Goal: Answer question/provide support

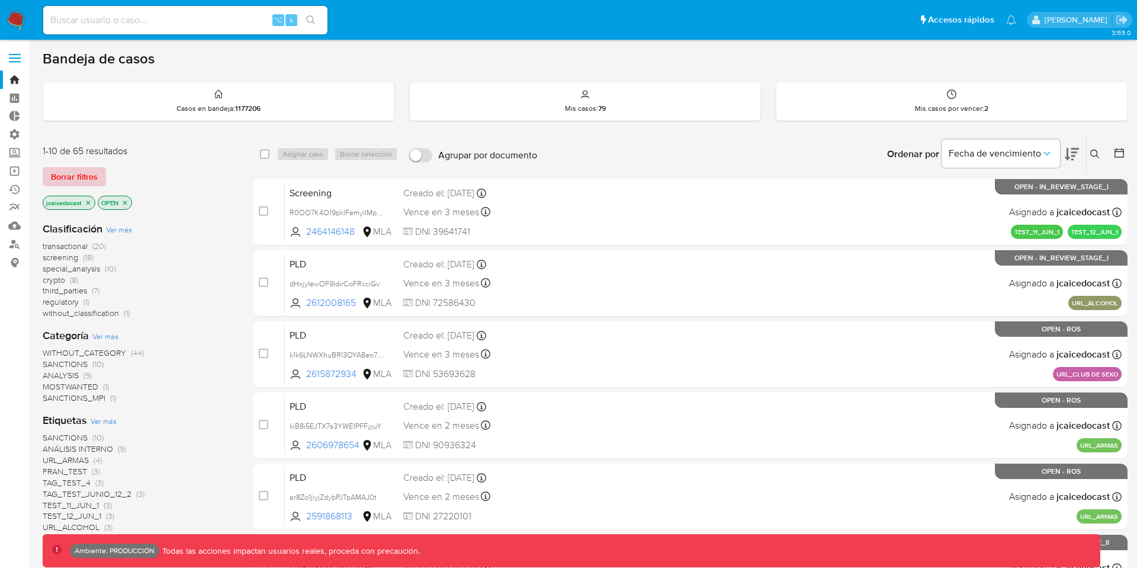
click at [82, 178] on span "Borrar filtros" at bounding box center [74, 176] width 47 height 17
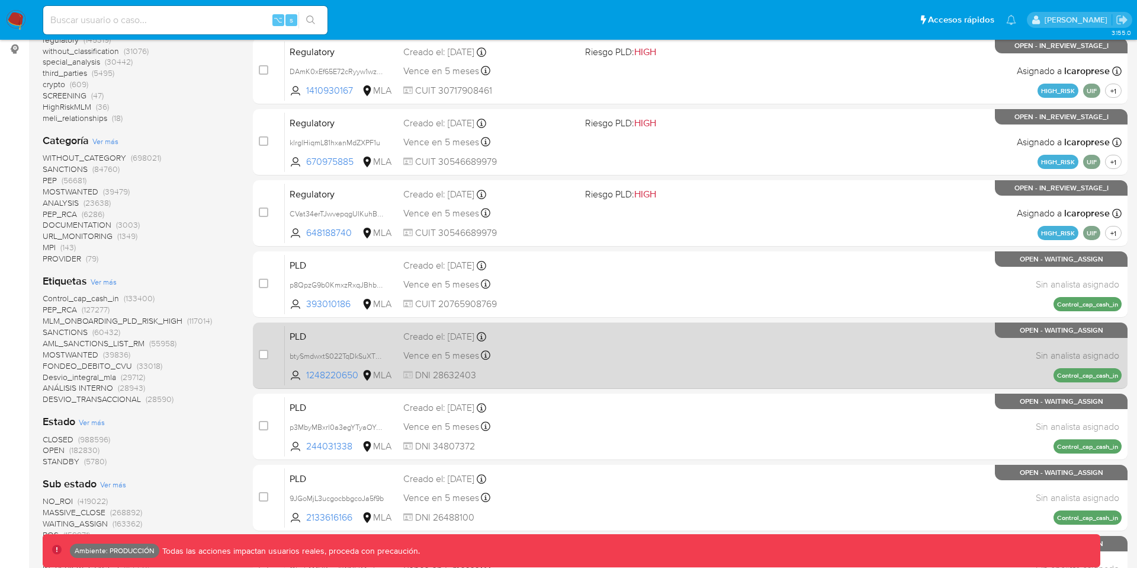
scroll to position [210, 0]
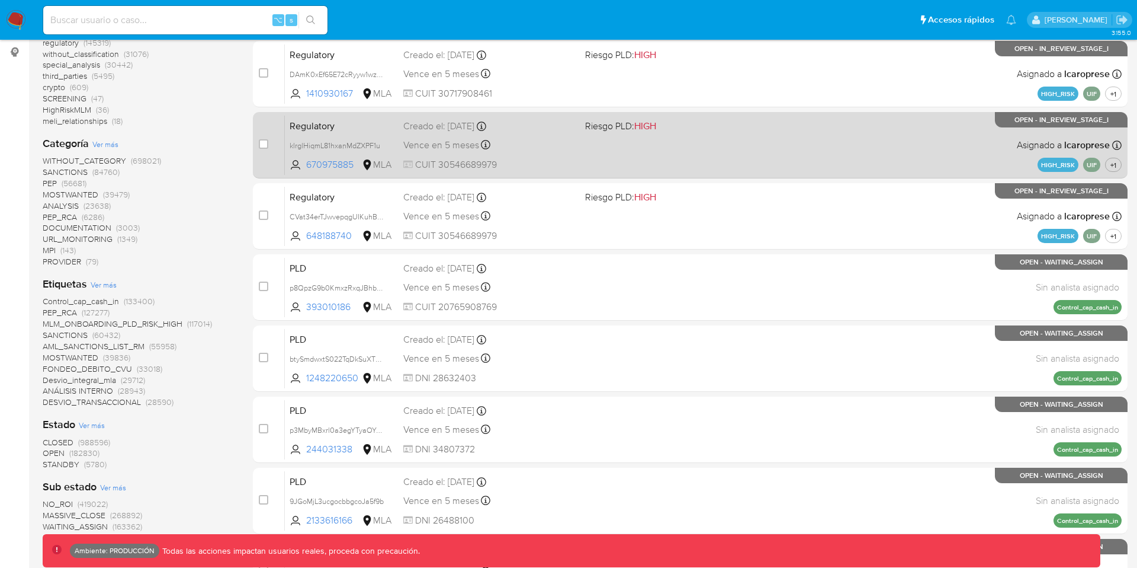
click at [623, 149] on div "Regulatory klrglHiqmL81hxanMdZXPF1u 670975885 MLA Riesgo PLD: HIGH Creado el: 1…" at bounding box center [703, 145] width 837 height 60
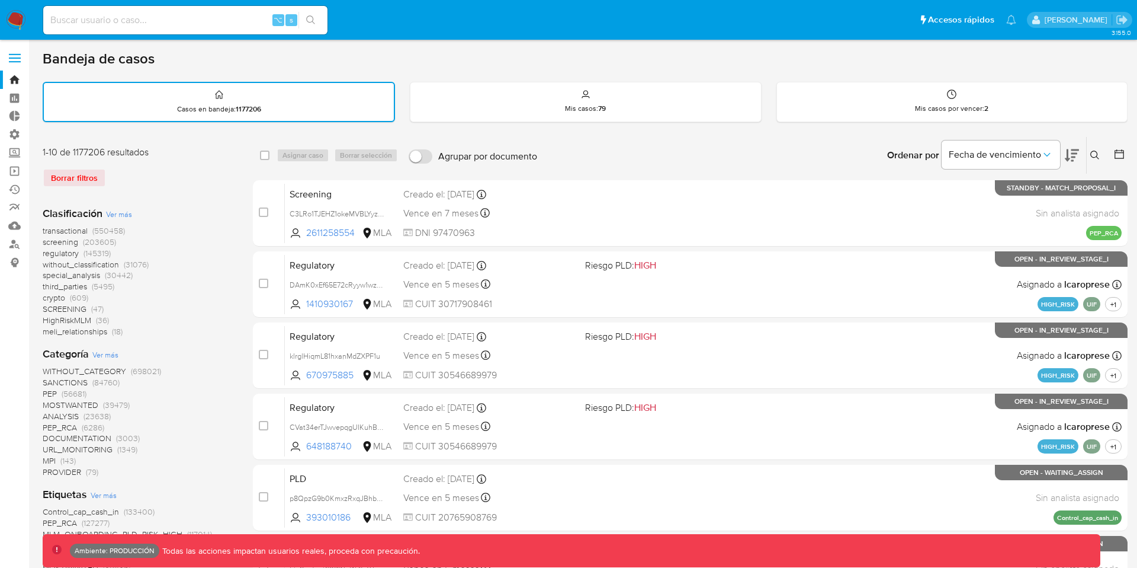
click at [195, 17] on input at bounding box center [185, 19] width 284 height 15
paste input "391794890"
type input "391794890"
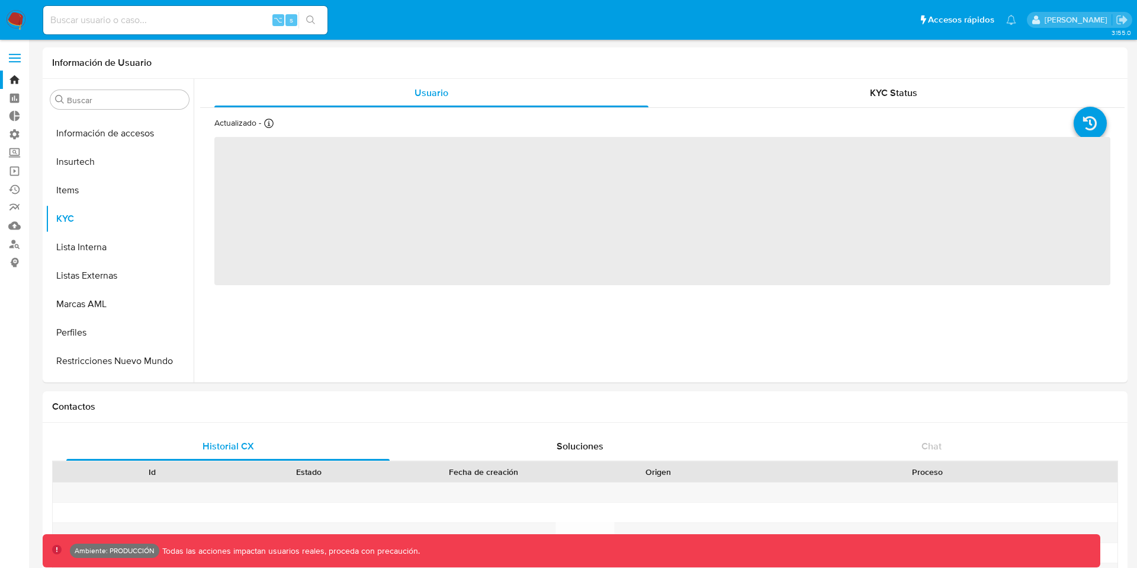
scroll to position [529, 0]
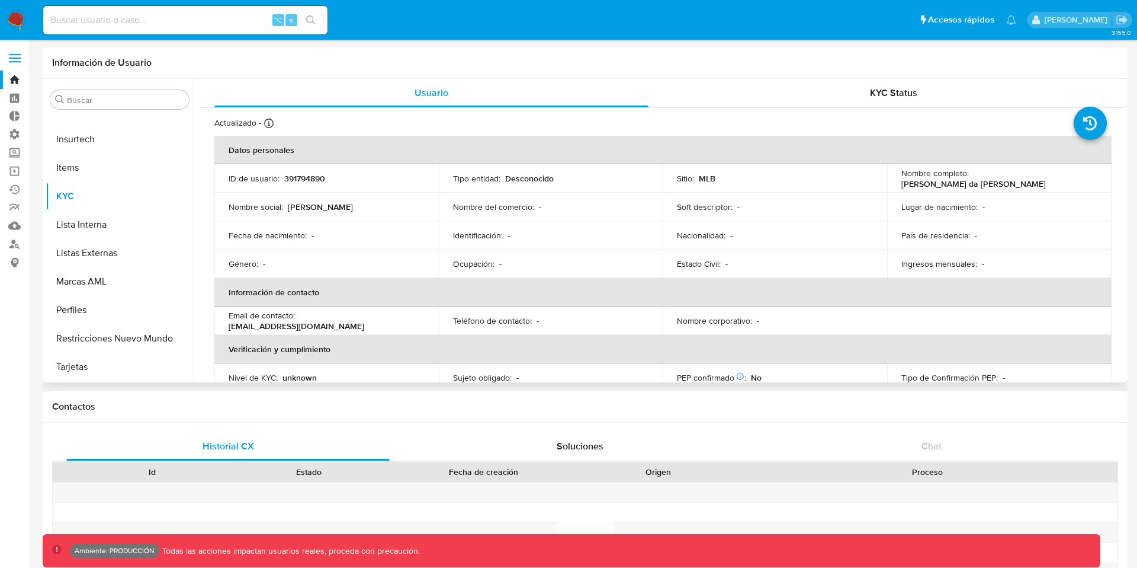
select select "10"
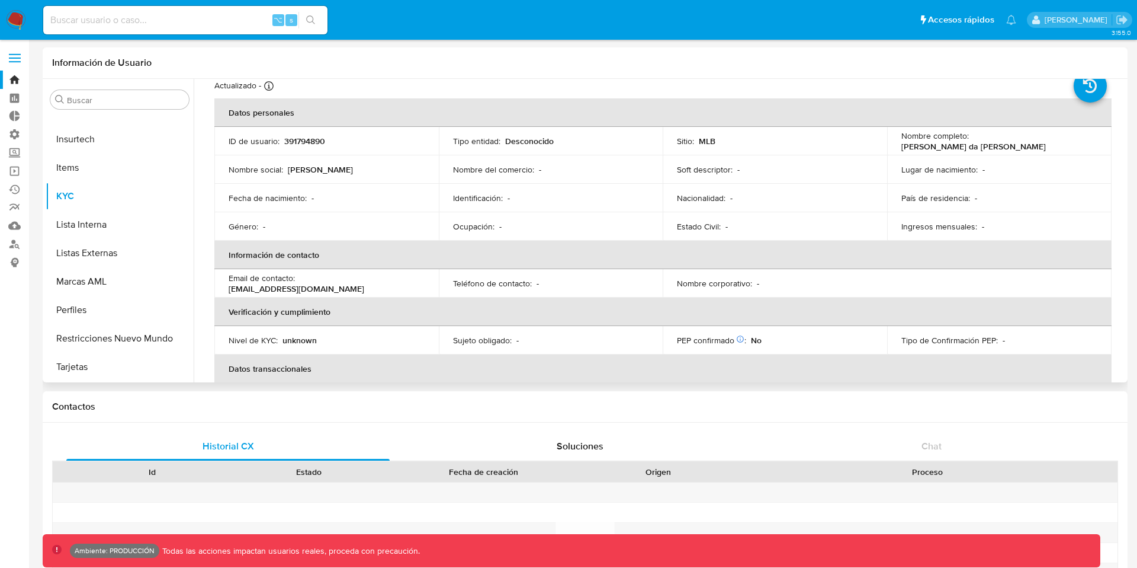
scroll to position [0, 0]
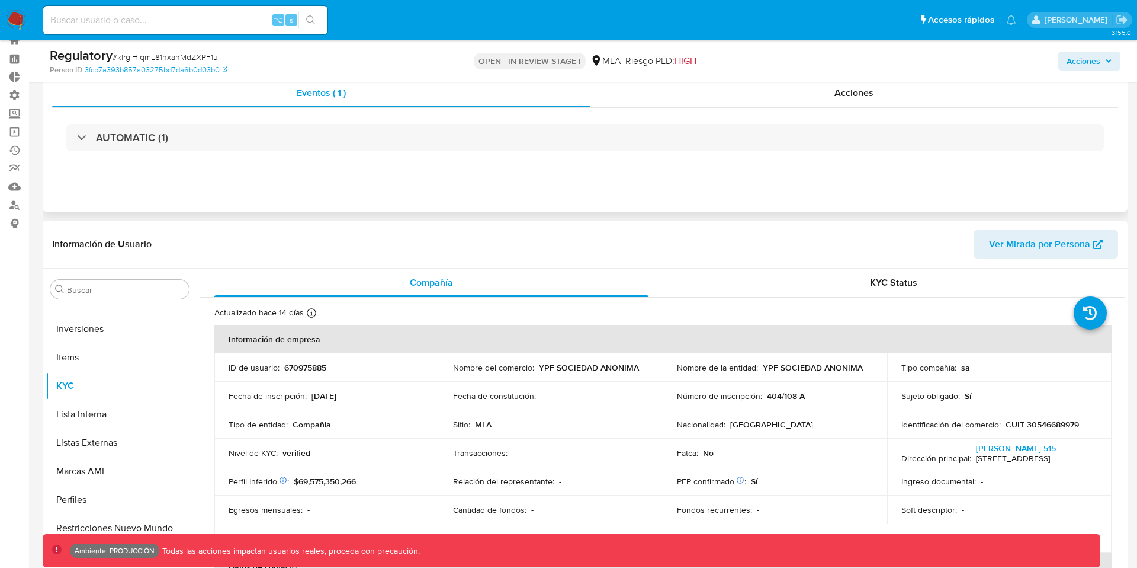
scroll to position [36, 0]
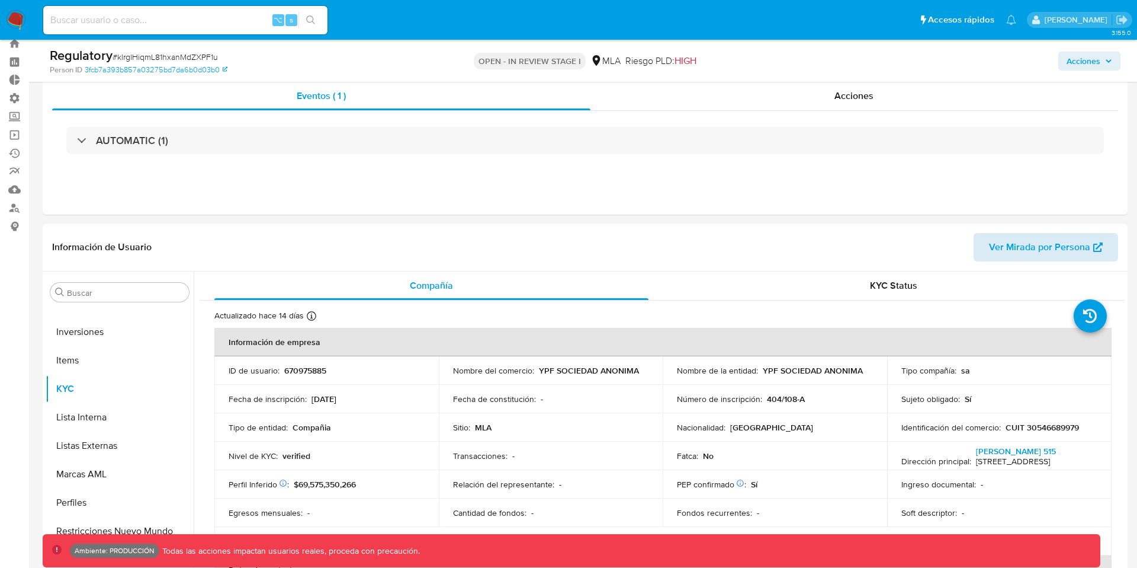
select select "10"
click at [1010, 254] on span "Ver Mirada por Persona" at bounding box center [1039, 247] width 101 height 28
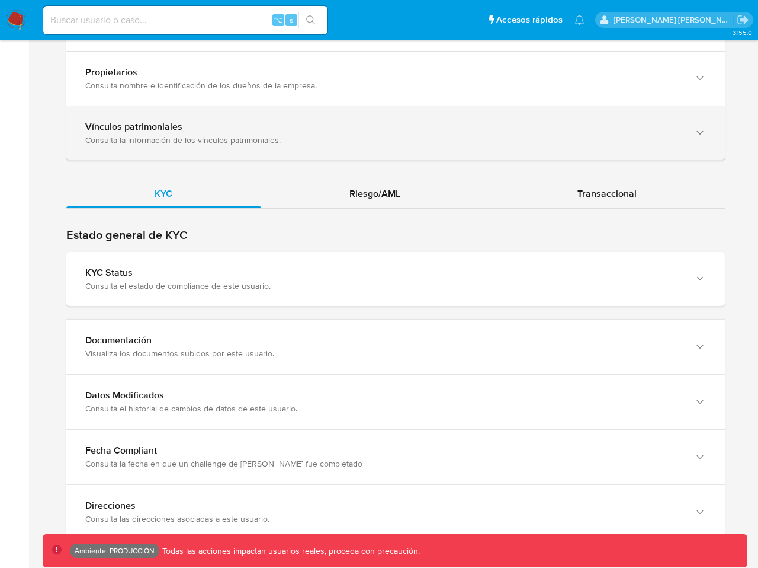
scroll to position [1100, 0]
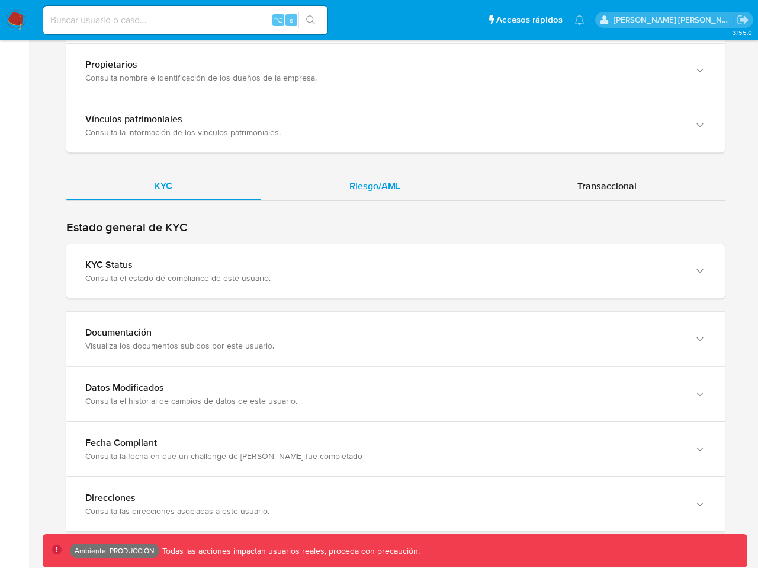
click at [359, 178] on div "Riesgo/AML" at bounding box center [375, 186] width 228 height 28
